Goal: Task Accomplishment & Management: Use online tool/utility

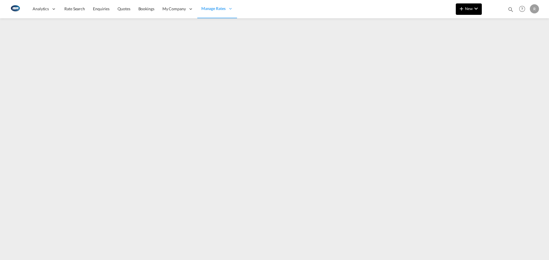
click at [454, 13] on div "Analytics Reports Dashboard Rate Search Enquiries Quotes Bookings" at bounding box center [275, 9] width 532 height 18
click at [472, 6] on span "New" at bounding box center [468, 8] width 21 height 5
click at [468, 19] on div "Rates" at bounding box center [461, 24] width 23 height 14
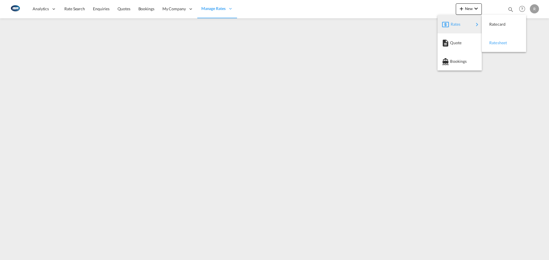
click at [502, 39] on div "Ratesheet" at bounding box center [499, 43] width 21 height 14
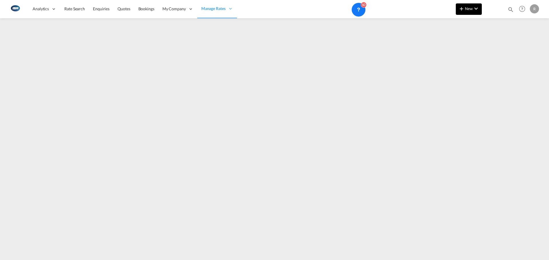
click at [468, 7] on span "New" at bounding box center [468, 8] width 21 height 5
click at [470, 21] on div "Rates" at bounding box center [461, 24] width 23 height 14
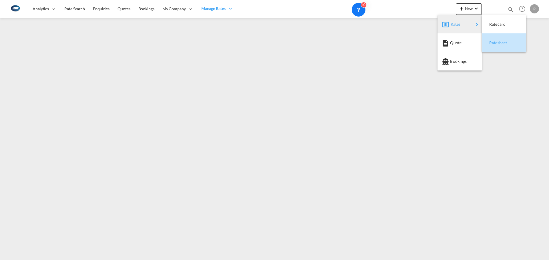
click at [495, 38] on span "Ratesheet" at bounding box center [492, 42] width 6 height 11
